Goal: Obtain resource: Obtain resource

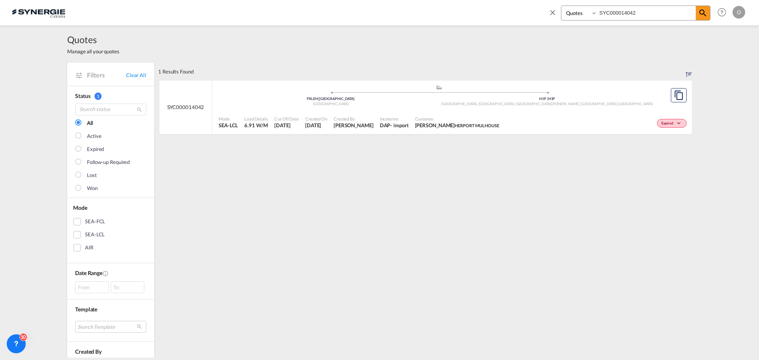
select select "Quotes"
drag, startPoint x: 631, startPoint y: 10, endPoint x: 465, endPoint y: 13, distance: 166.0
click at [465, 13] on div "Bookings Quotes Enquiries SYC000014042 Help Resources Product Release O My Prof…" at bounding box center [379, 12] width 735 height 25
paste input "385"
type input "SYC000014385"
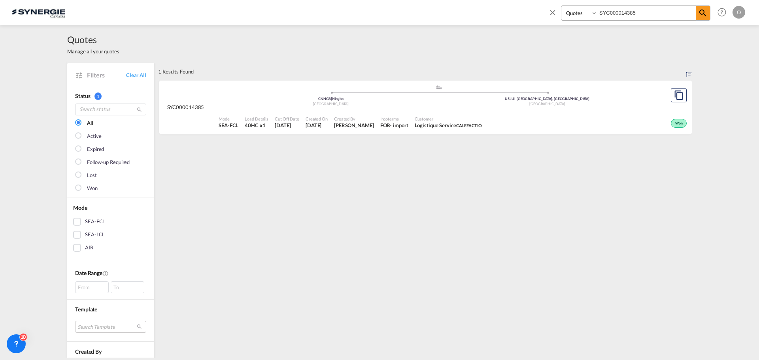
click at [431, 124] on span "Logistique Service CALEFACTIO" at bounding box center [448, 125] width 67 height 7
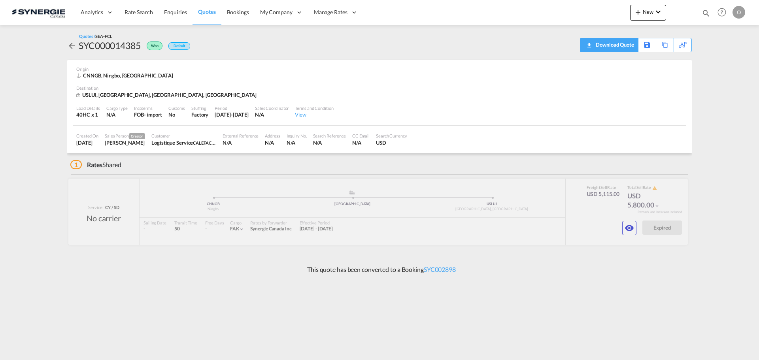
click at [623, 47] on div "Download Quote" at bounding box center [614, 44] width 40 height 13
click at [626, 228] on md-icon "icon-eye" at bounding box center [629, 227] width 9 height 9
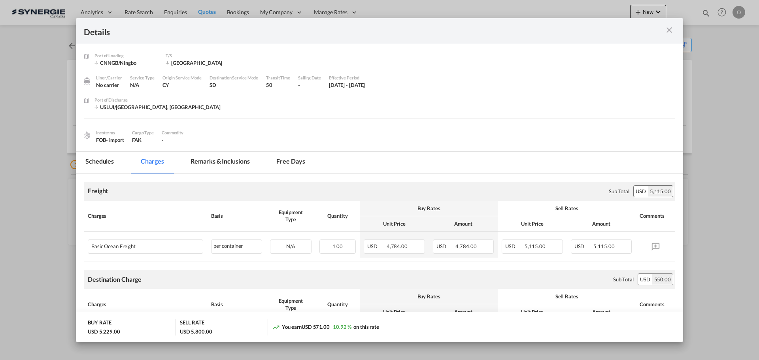
click at [220, 161] on md-tab-item "Remarks & Inclusions" at bounding box center [220, 163] width 78 height 22
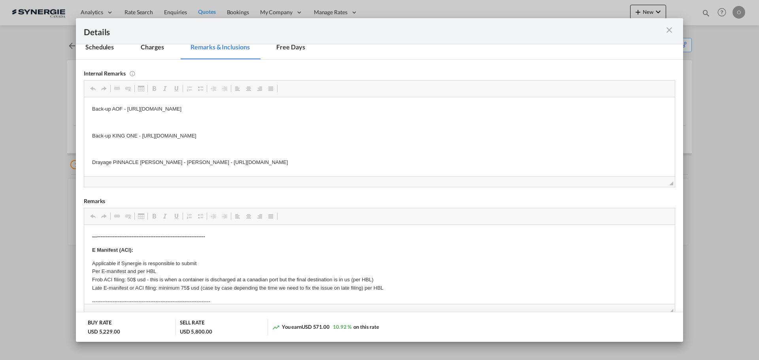
scroll to position [119, 0]
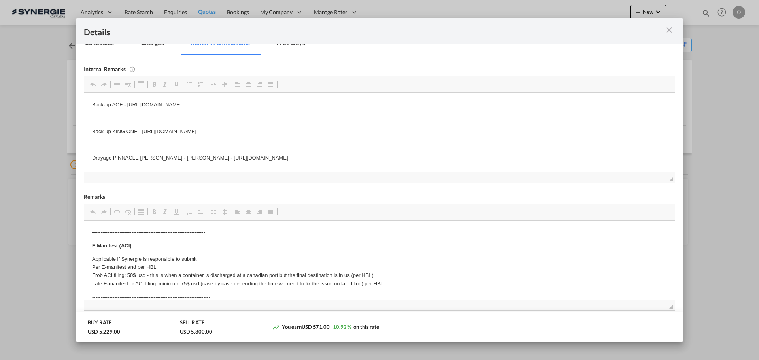
drag, startPoint x: 177, startPoint y: 158, endPoint x: 268, endPoint y: 162, distance: 91.0
drag, startPoint x: 176, startPoint y: 157, endPoint x: 320, endPoint y: 167, distance: 144.6
click at [311, 166] on html "Back-up AOF - [URL][DOMAIN_NAME] Back-up KING ONE - [URL][DOMAIN_NAME] Drayage …" at bounding box center [379, 130] width 591 height 77
click at [389, 160] on p "Drayage PINNACLE [PERSON_NAME] - [PERSON_NAME] - [URL][DOMAIN_NAME]" at bounding box center [379, 158] width 575 height 8
drag, startPoint x: 388, startPoint y: 158, endPoint x: 177, endPoint y: 153, distance: 210.7
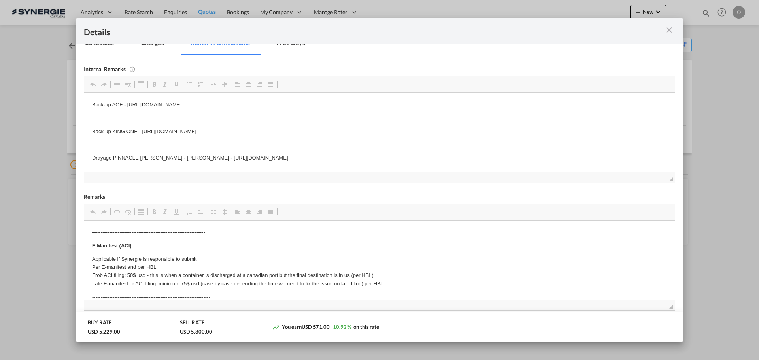
click at [177, 153] on body "Back-up AOF - [URL][DOMAIN_NAME] Back-up KING ONE - [URL][DOMAIN_NAME] Drayage …" at bounding box center [379, 131] width 575 height 62
copy p "[URL][DOMAIN_NAME]"
